Goal: Complete application form

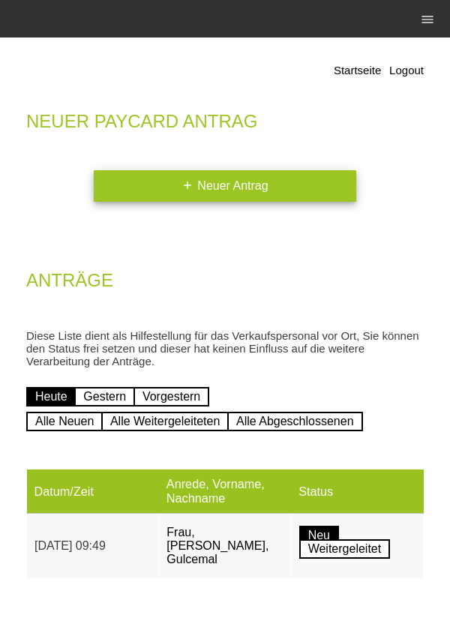
click at [267, 193] on link "add Neuer Antrag" at bounding box center [225, 185] width 262 height 31
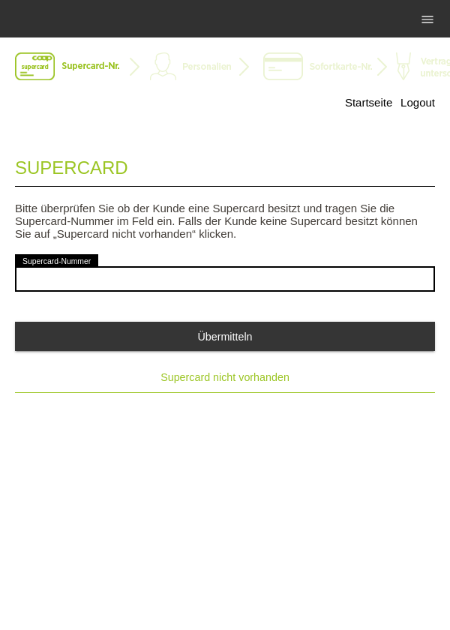
click at [179, 392] on button "Supercard nicht vorhanden" at bounding box center [225, 377] width 420 height 30
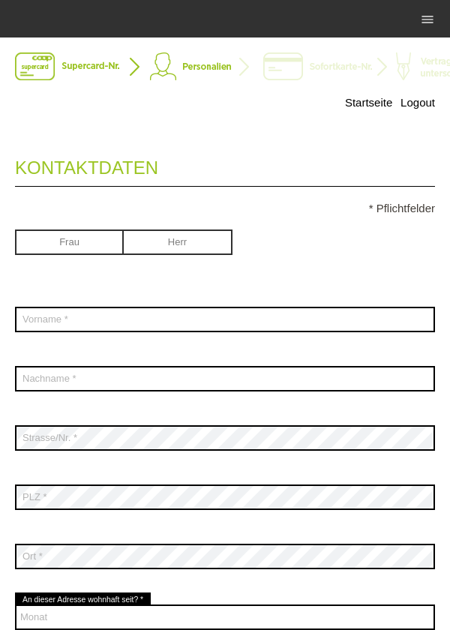
click at [196, 243] on input "radio" at bounding box center [178, 240] width 109 height 22
radio input "true"
click at [78, 249] on input "radio" at bounding box center [69, 240] width 109 height 22
radio input "true"
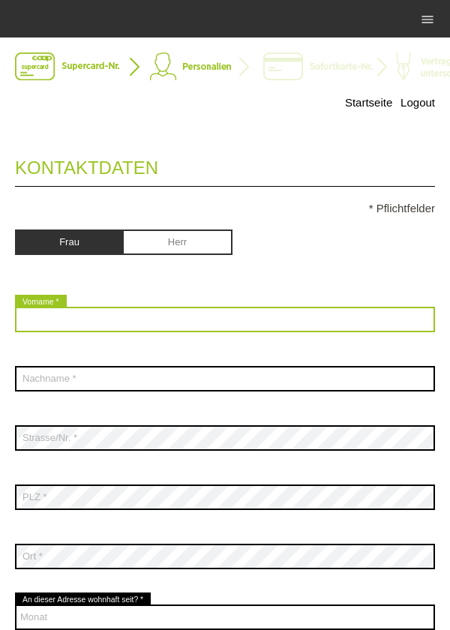
click at [207, 316] on input "text" at bounding box center [225, 319] width 420 height 25
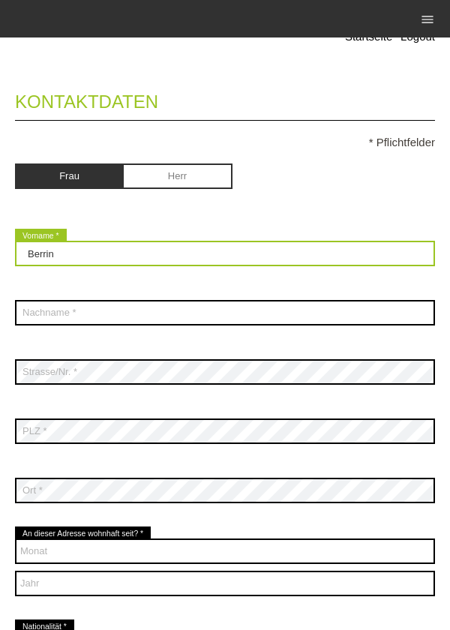
scroll to position [87, 0]
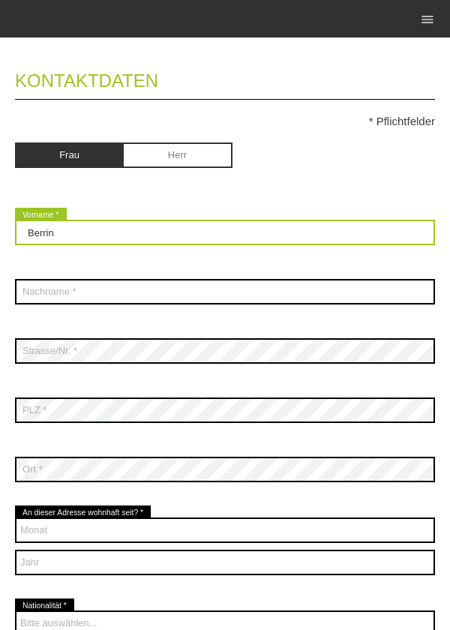
type input "Berrin"
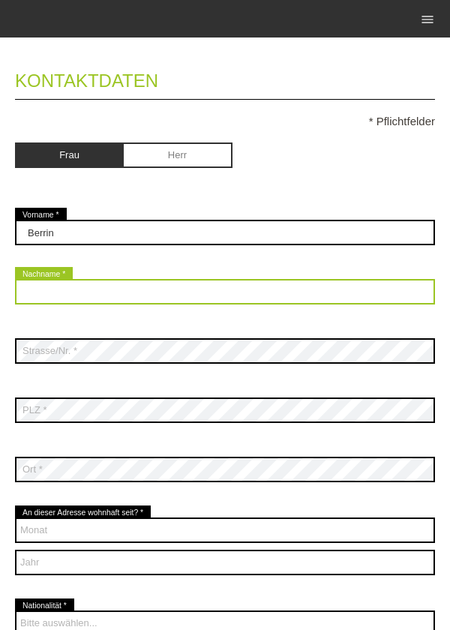
click at [174, 292] on input "text" at bounding box center [225, 291] width 420 height 25
type input "Gülcemal"
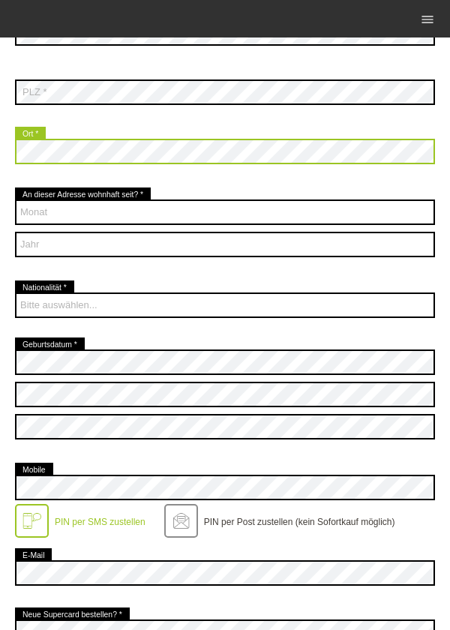
scroll to position [429, 0]
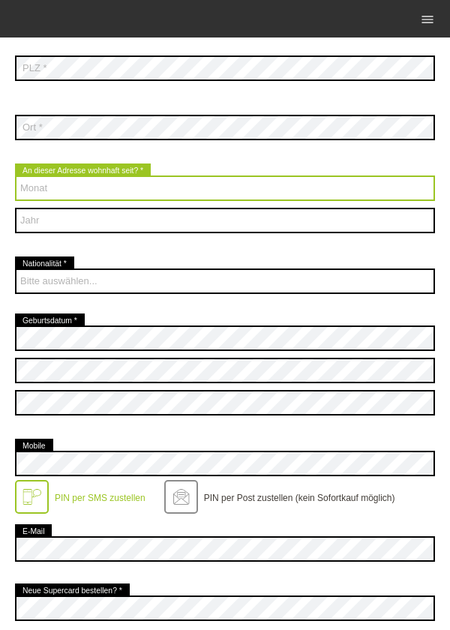
click at [209, 191] on select "Monat 01 02 03 04 05 06 07 08 09 10 11 12" at bounding box center [225, 187] width 420 height 25
select select "09"
click at [15, 176] on select "Monat 01 02 03 04 05 06 07 08 09 10 11 12" at bounding box center [225, 187] width 420 height 25
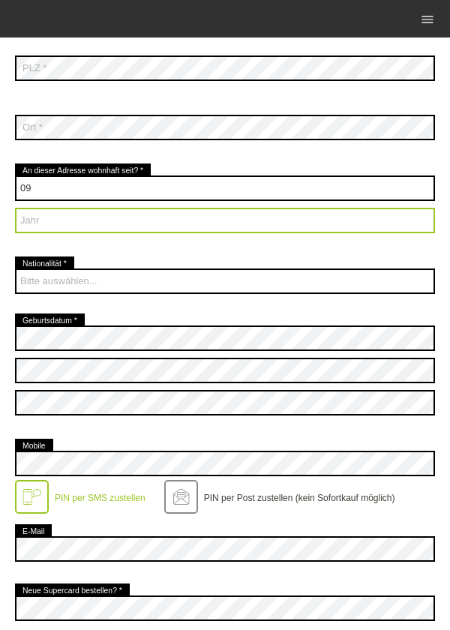
click at [162, 232] on select "Jahr 2025 2024 2023 2022 2021 2020 2019 2018 2017 2016" at bounding box center [225, 220] width 420 height 25
select select "2005"
click at [15, 208] on select "Jahr 2025 2024 2023 2022 2021 2020 2019 2018 2017 2016" at bounding box center [225, 220] width 420 height 25
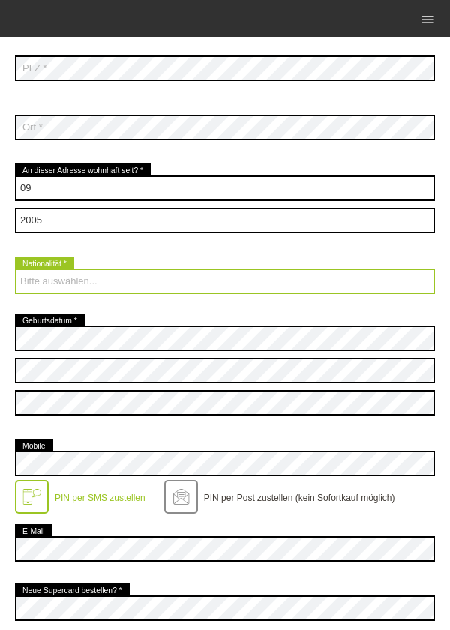
click at [182, 291] on select "Bitte auswählen... Schweiz Deutschland Liechtenstein Österreich ------------ Af…" at bounding box center [225, 280] width 420 height 25
select select "TR"
click at [15, 269] on select "Bitte auswählen... Schweiz Deutschland Liechtenstein Österreich ------------ Af…" at bounding box center [225, 280] width 420 height 25
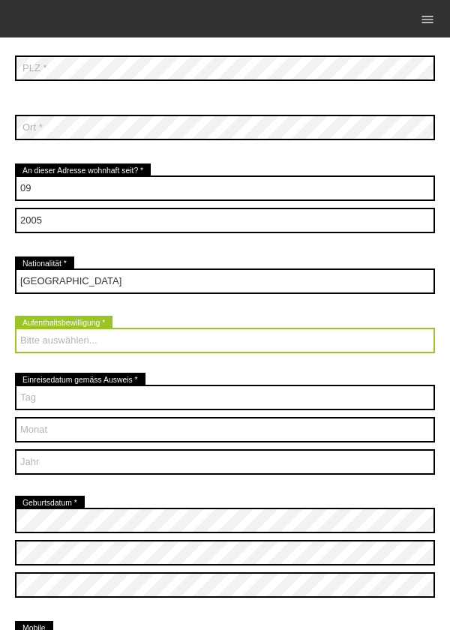
click at [169, 343] on select "Bitte auswählen... C B B - Flüchtlingsstatus Andere" at bounding box center [225, 340] width 420 height 25
select select "C"
click at [15, 328] on select "Bitte auswählen... C B B - Flüchtlingsstatus Andere" at bounding box center [225, 340] width 420 height 25
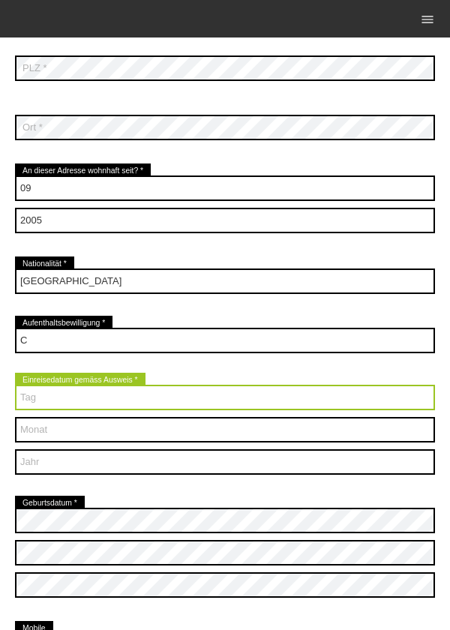
click at [143, 398] on select "Tag 01 02 03 04 05 06 07 08 09 10 11 12 13 14 15 16 17" at bounding box center [225, 397] width 420 height 25
select select "11"
click at [15, 385] on select "Tag 01 02 03 04 05 06 07 08 09 10 11 12 13 14 15 16 17" at bounding box center [225, 397] width 420 height 25
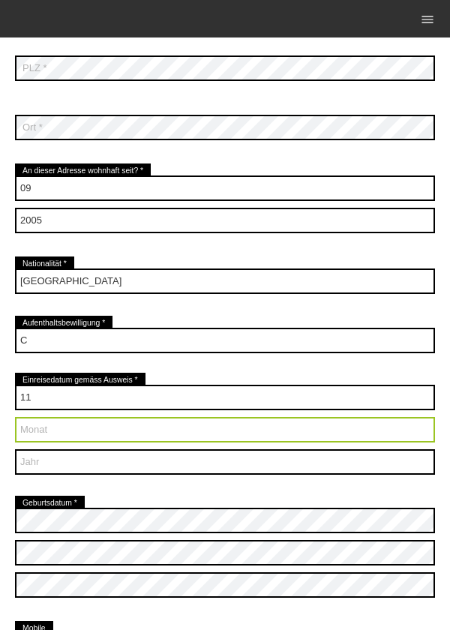
click at [120, 433] on select "Monat 01 02 03 04 05 06 07 08 09 10 11 12" at bounding box center [225, 429] width 420 height 25
select select "12"
click at [15, 418] on select "Monat 01 02 03 04 05 06 07 08 09 10 11 12" at bounding box center [225, 429] width 420 height 25
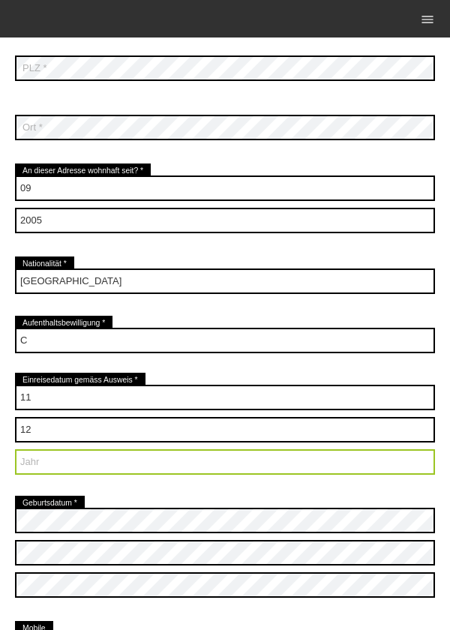
click at [126, 469] on select "Jahr 2025 2024 2023 2022 2021 2020 2019 2018 2017 2016" at bounding box center [225, 461] width 420 height 25
select select "1988"
click at [15, 450] on select "Jahr 2025 2024 2023 2022 2021 2020 2019 2018 2017 2016" at bounding box center [225, 461] width 420 height 25
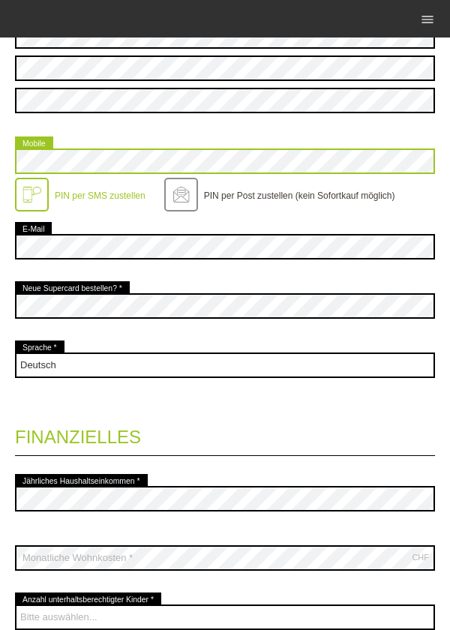
scroll to position [921, 0]
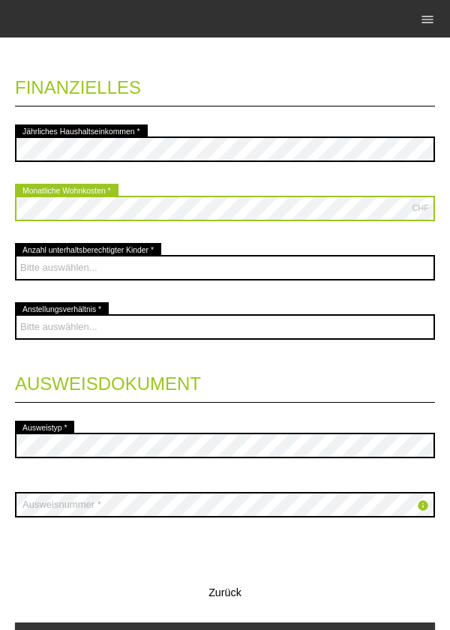
scroll to position [1265, 0]
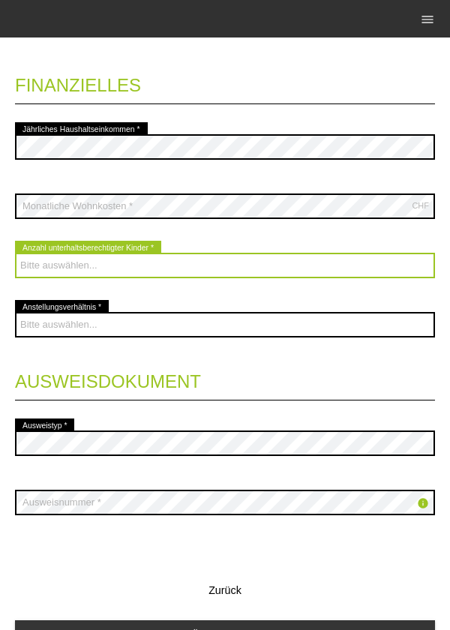
click at [232, 265] on select "Bitte auswählen... 0 1 2 3 4 5 6 7 8 9" at bounding box center [225, 265] width 420 height 25
select select "0"
click at [15, 254] on select "Bitte auswählen... 0 1 2 3 4 5 6 7 8 9" at bounding box center [225, 265] width 420 height 25
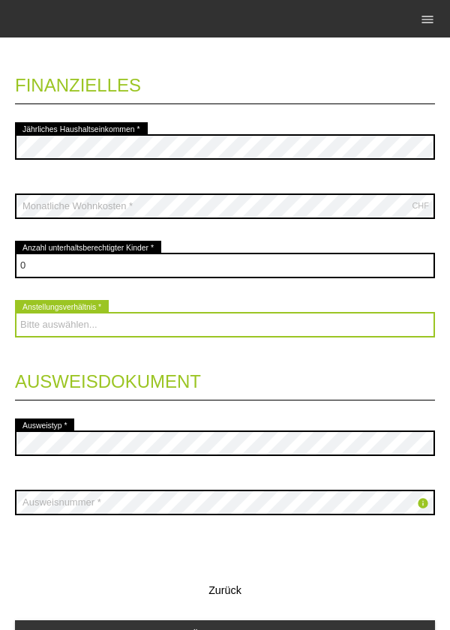
click at [186, 328] on select "Bitte auswählen... Unbefristet Befristet Lehrling/Student Pensioniert Nicht arb…" at bounding box center [225, 324] width 420 height 25
select select "UNLIMITED"
click at [15, 313] on select "Bitte auswählen... Unbefristet Befristet Lehrling/Student Pensioniert Nicht arb…" at bounding box center [225, 324] width 420 height 25
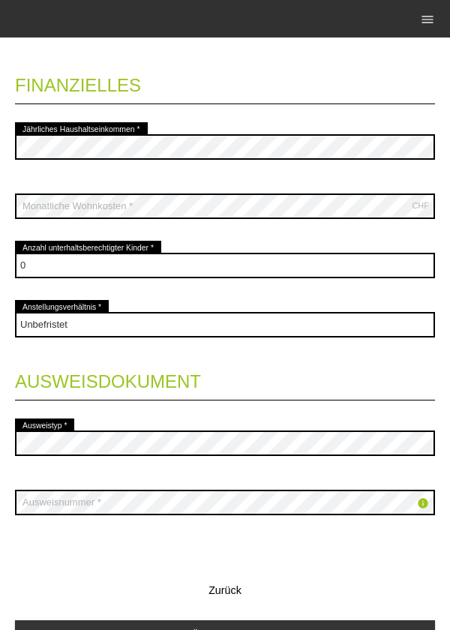
scroll to position [1346, 0]
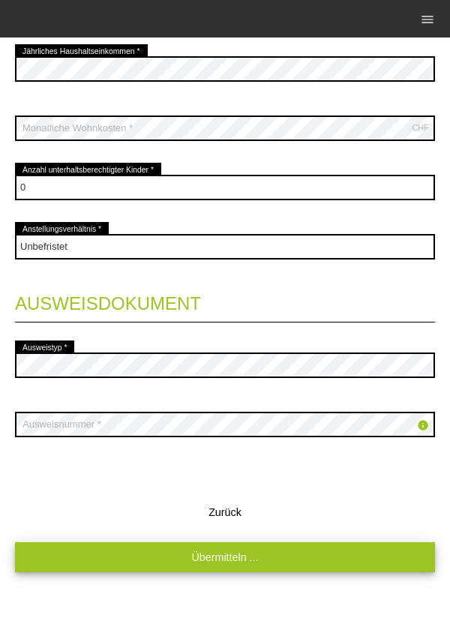
click at [284, 561] on link "Übermitteln ..." at bounding box center [225, 556] width 420 height 29
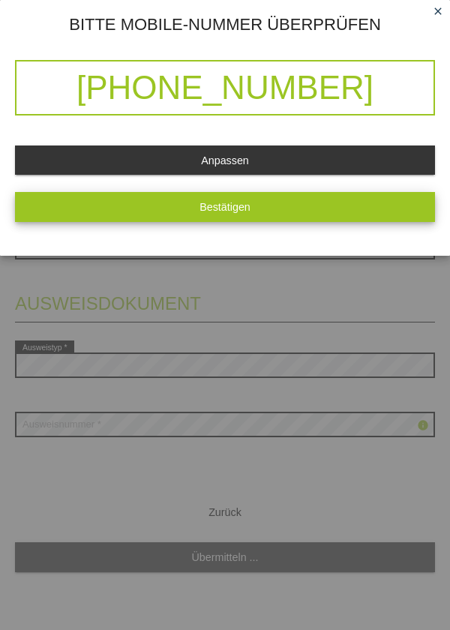
click at [359, 215] on button "Bestätigen" at bounding box center [225, 206] width 420 height 29
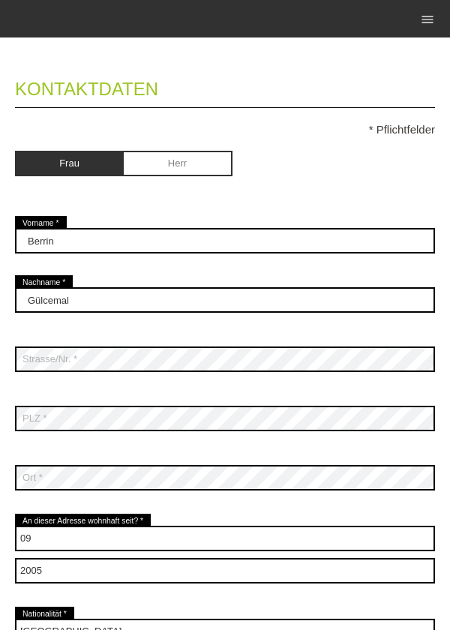
scroll to position [0, 0]
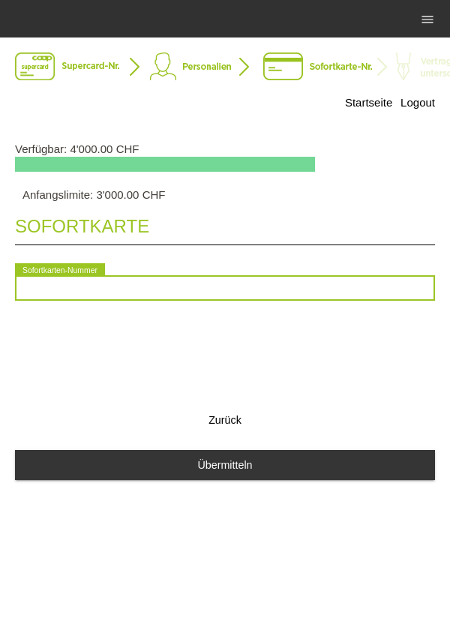
click at [217, 289] on input "text" at bounding box center [225, 287] width 420 height 25
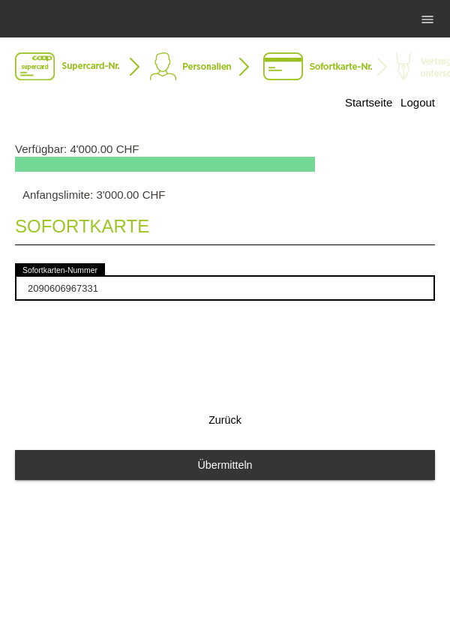
click at [254, 337] on div "Sofortkarte 2090606967331 error Sofortkarten-Nummer Zurück Übermitteln" at bounding box center [225, 350] width 420 height 298
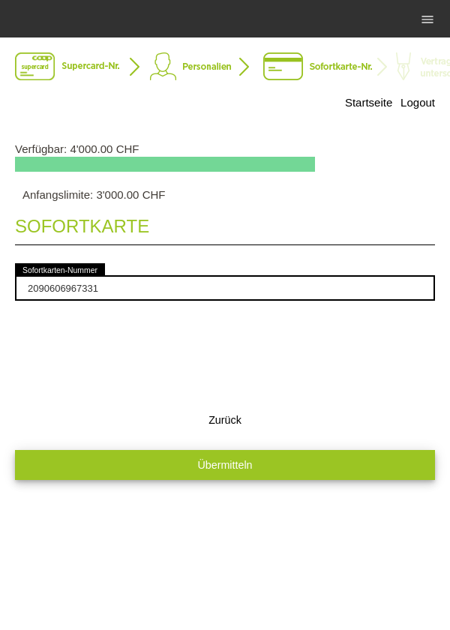
click at [257, 470] on button "Übermitteln" at bounding box center [225, 464] width 420 height 29
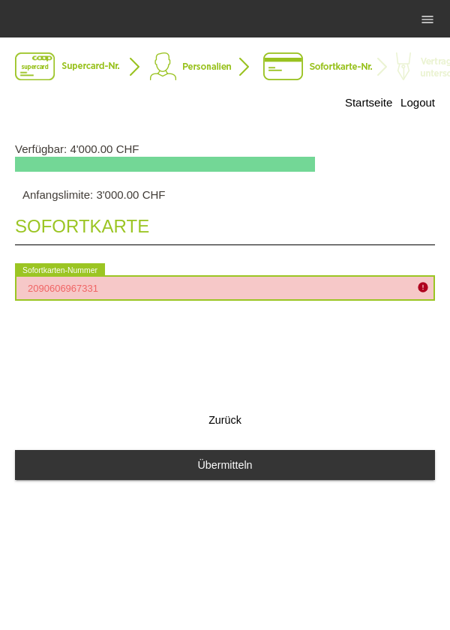
click at [229, 286] on input "2090606967331" at bounding box center [225, 287] width 420 height 25
type input "209"
type input "2090938713934"
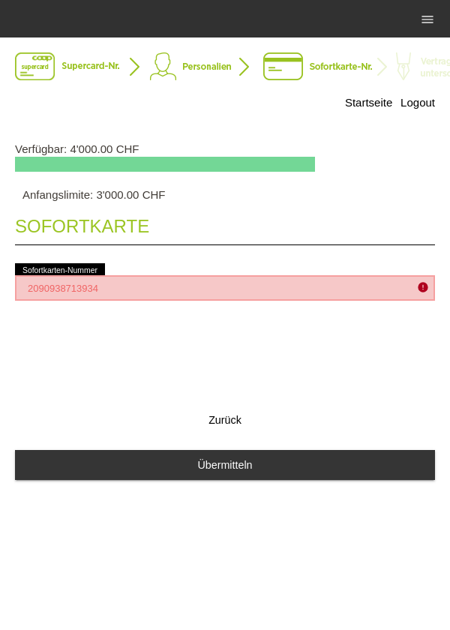
click at [283, 340] on div "Sofortkarte 2090938713934 error Sofortkarten-Nummer Zurück Übermitteln" at bounding box center [225, 350] width 420 height 298
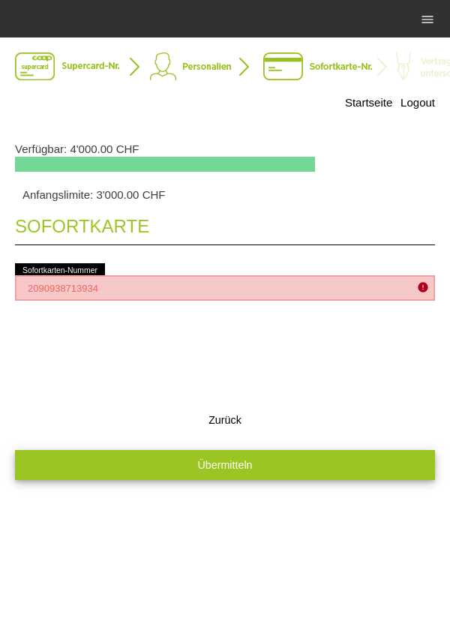
click at [256, 469] on button "Übermitteln" at bounding box center [225, 464] width 420 height 29
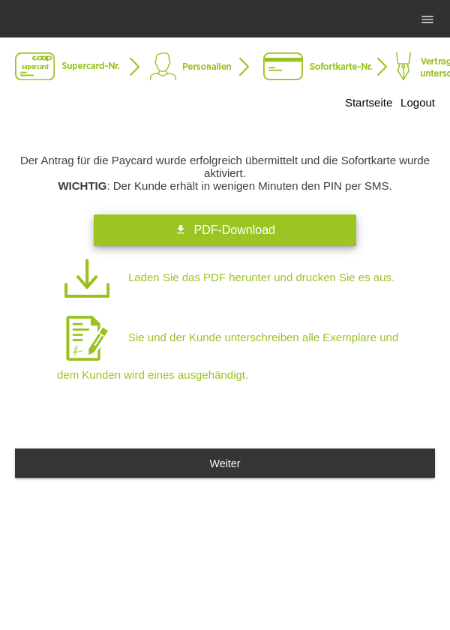
click at [275, 228] on link "get_app PDF-Download" at bounding box center [225, 229] width 262 height 31
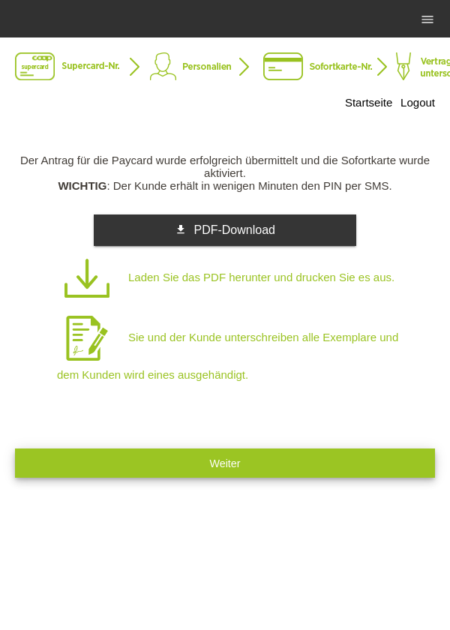
click at [337, 470] on button "Weiter" at bounding box center [225, 462] width 420 height 29
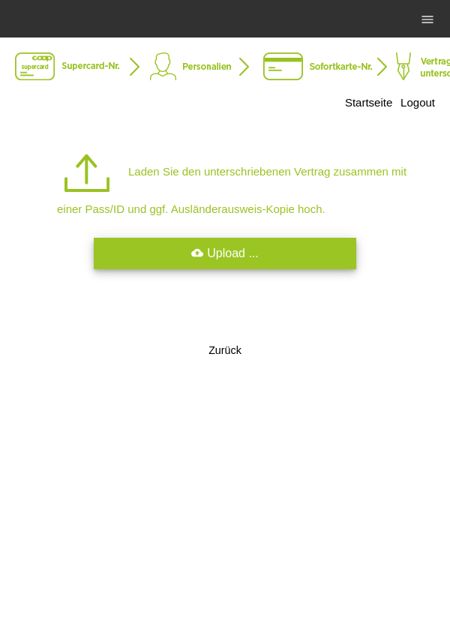
click at [282, 253] on link "cloud_upload Upload ..." at bounding box center [225, 253] width 262 height 31
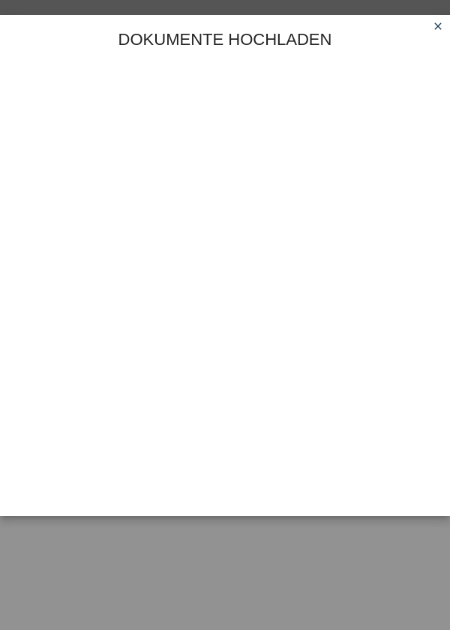
click at [442, 22] on icon "close" at bounding box center [438, 26] width 12 height 12
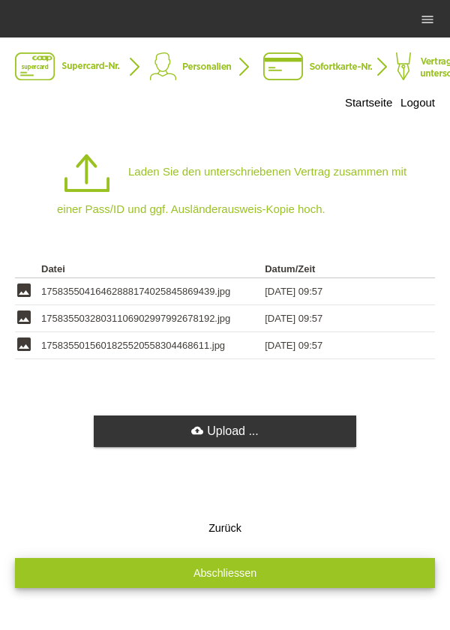
click at [275, 582] on button "Abschliessen" at bounding box center [225, 572] width 420 height 29
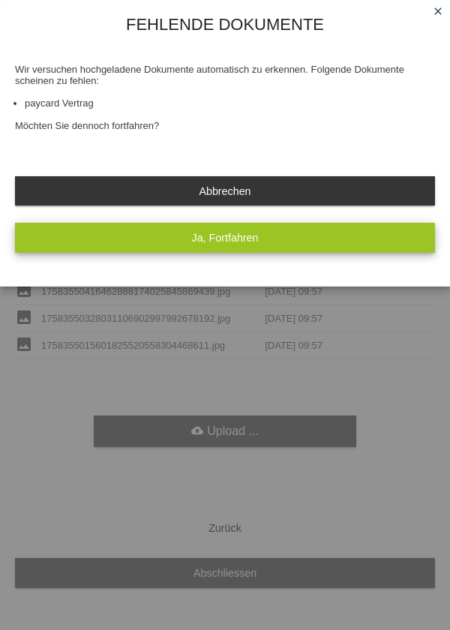
click at [281, 244] on button "Ja, Fortfahren" at bounding box center [225, 237] width 420 height 29
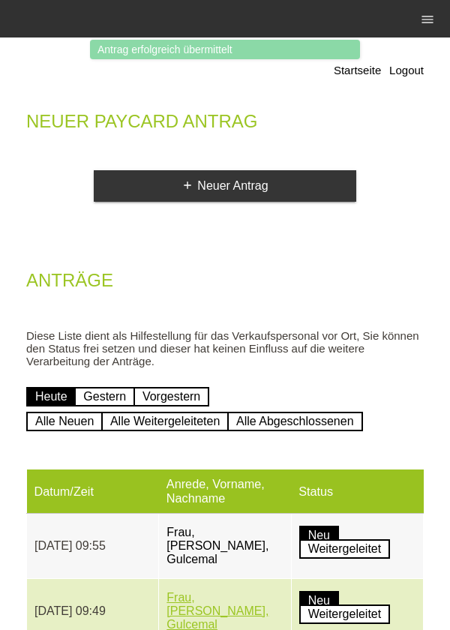
click at [181, 624] on link "Frau, Berrin, Gulcemal" at bounding box center [217, 611] width 102 height 40
